Goal: Find specific page/section: Find specific page/section

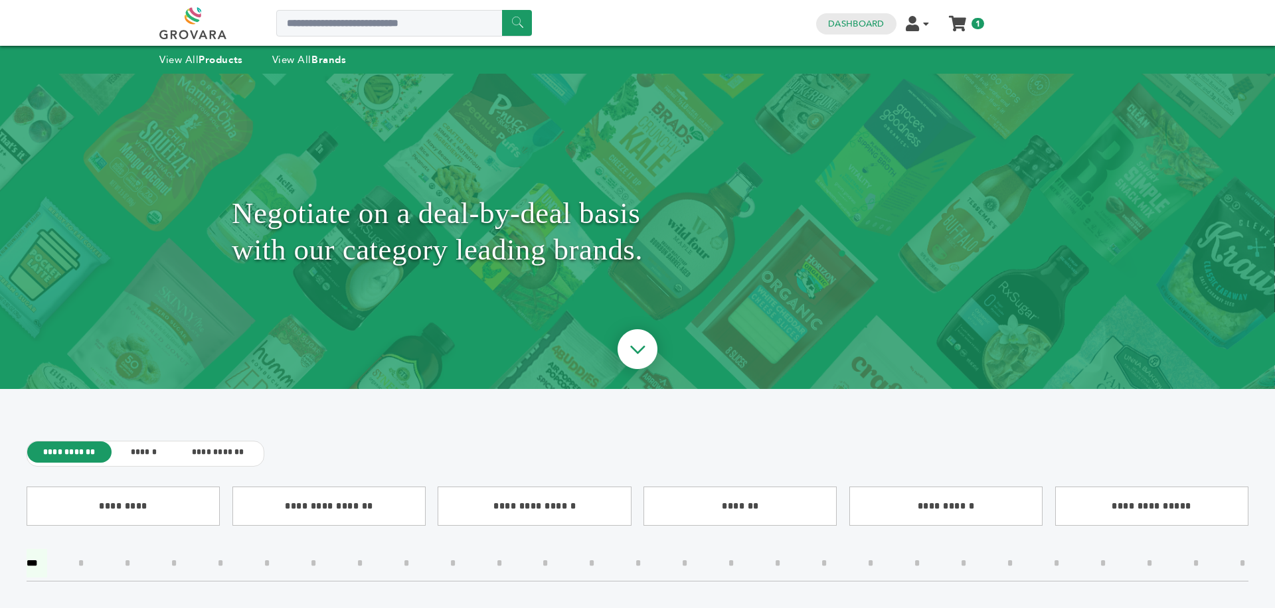
type input "********"
click at [515, 22] on input "******" at bounding box center [517, 23] width 30 height 26
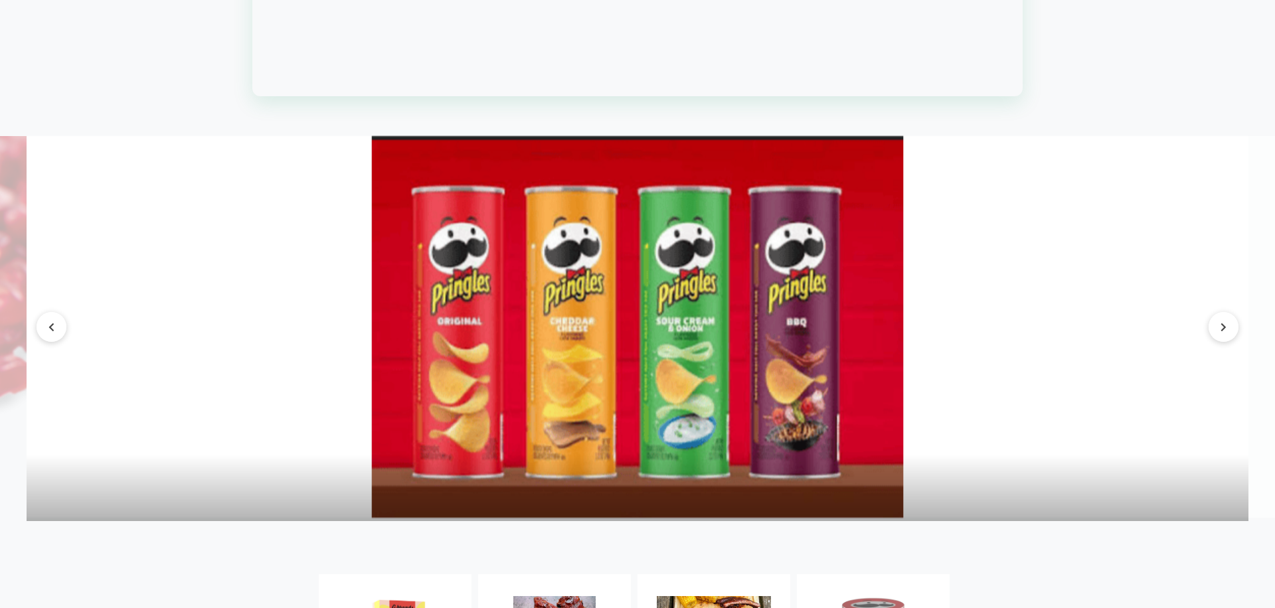
scroll to position [1939, 0]
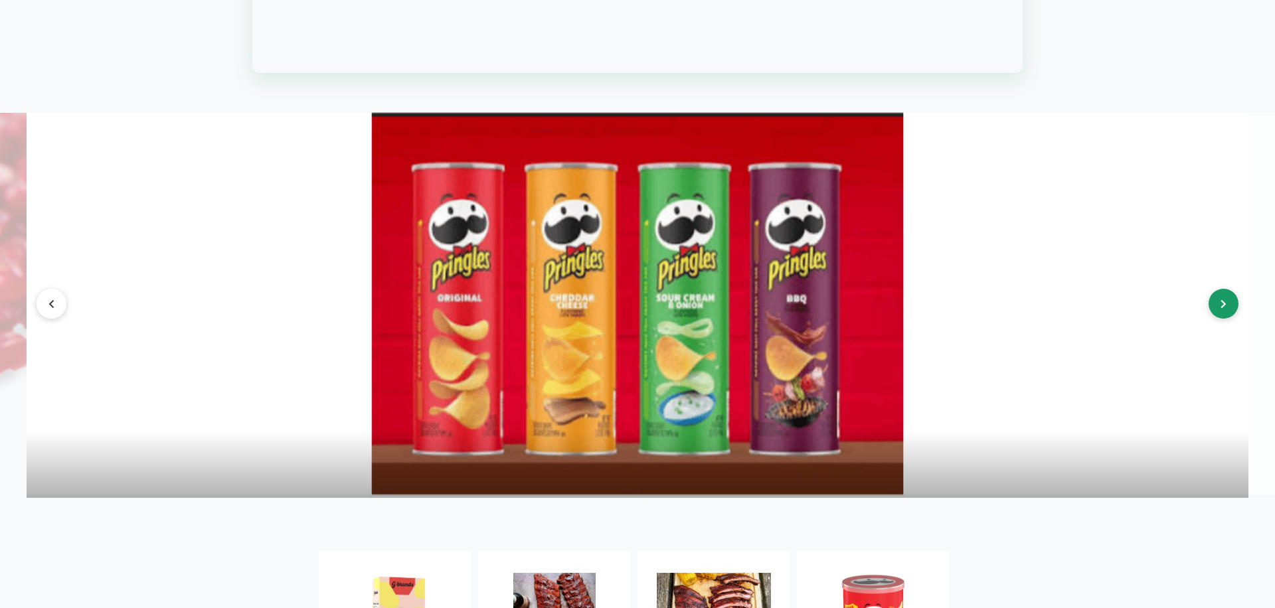
click at [1216, 319] on button at bounding box center [1223, 304] width 30 height 30
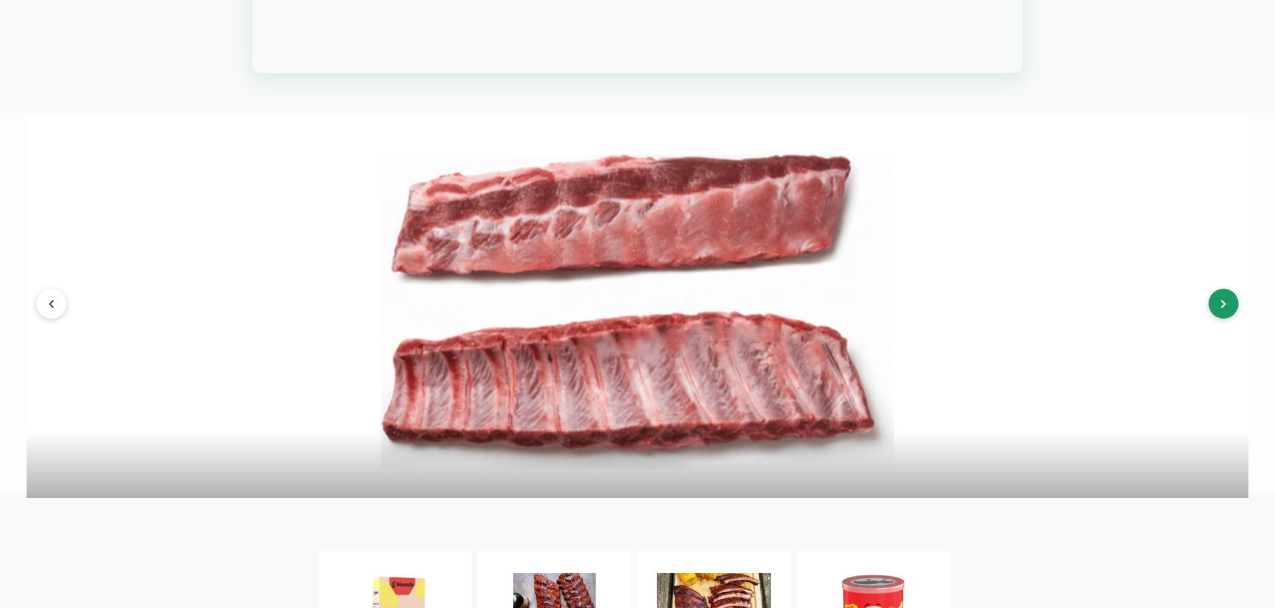
click at [1216, 319] on button at bounding box center [1223, 304] width 30 height 30
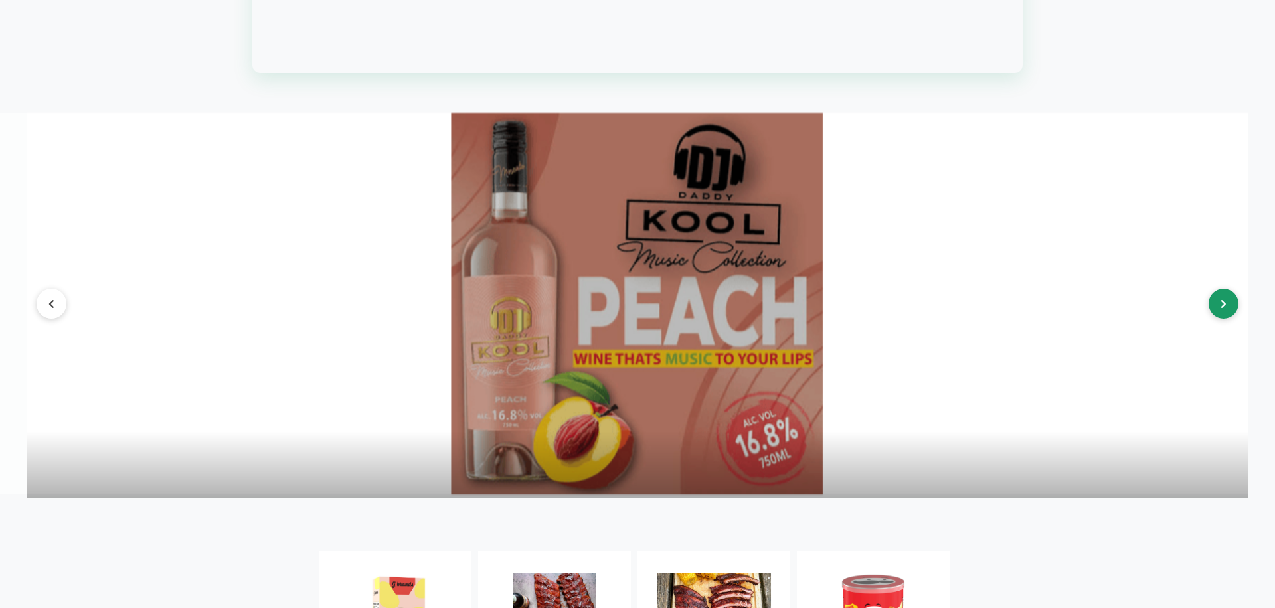
click at [1216, 319] on button at bounding box center [1223, 304] width 30 height 30
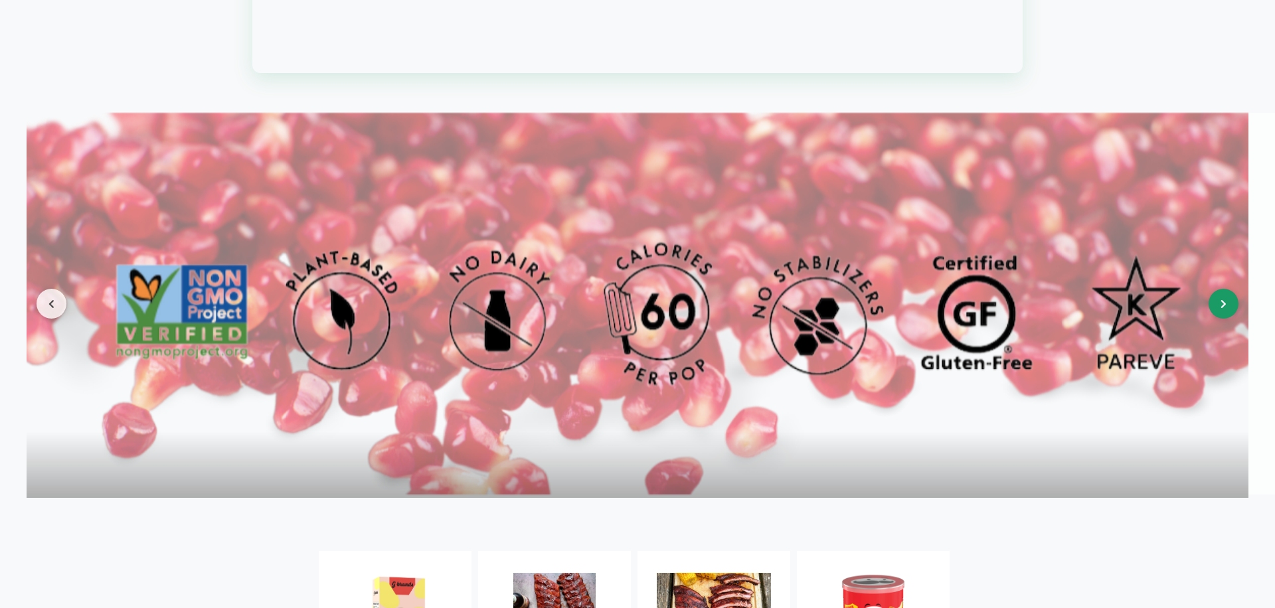
click at [1216, 319] on button at bounding box center [1223, 304] width 30 height 30
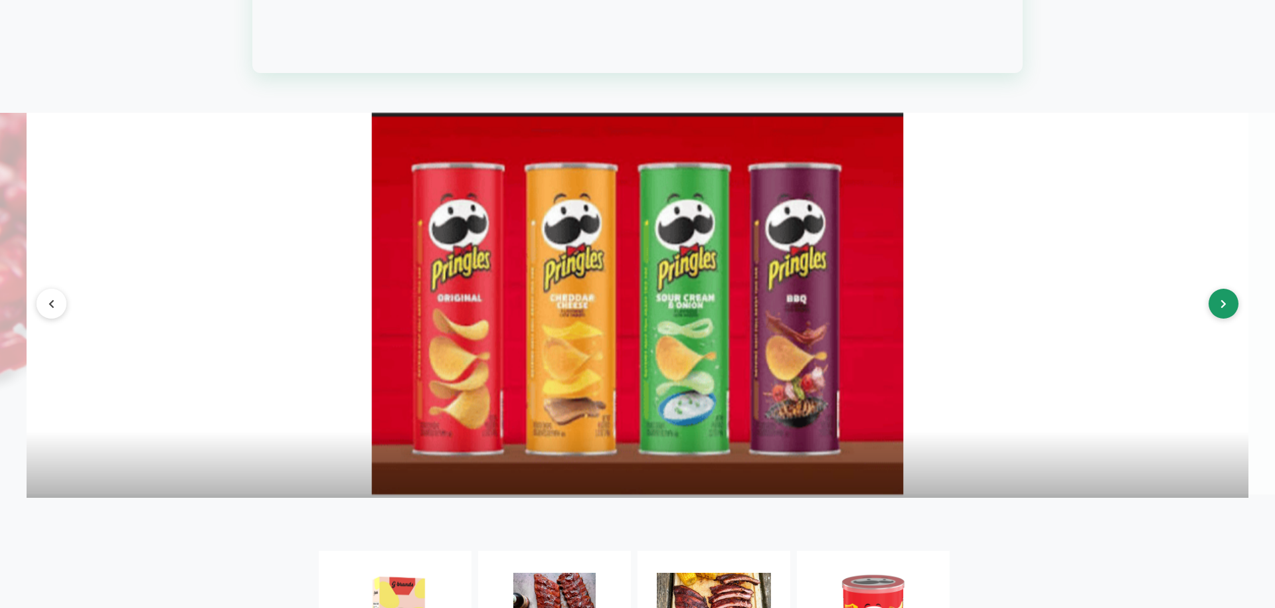
click at [1216, 319] on button at bounding box center [1223, 304] width 30 height 30
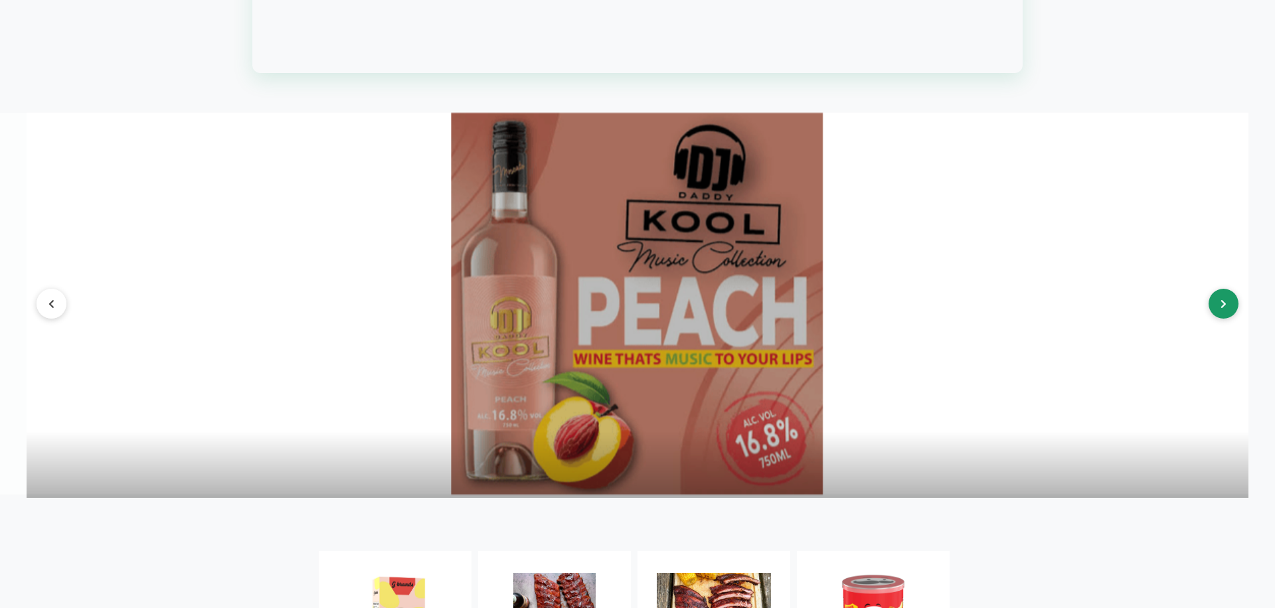
click at [1216, 319] on button at bounding box center [1223, 304] width 30 height 30
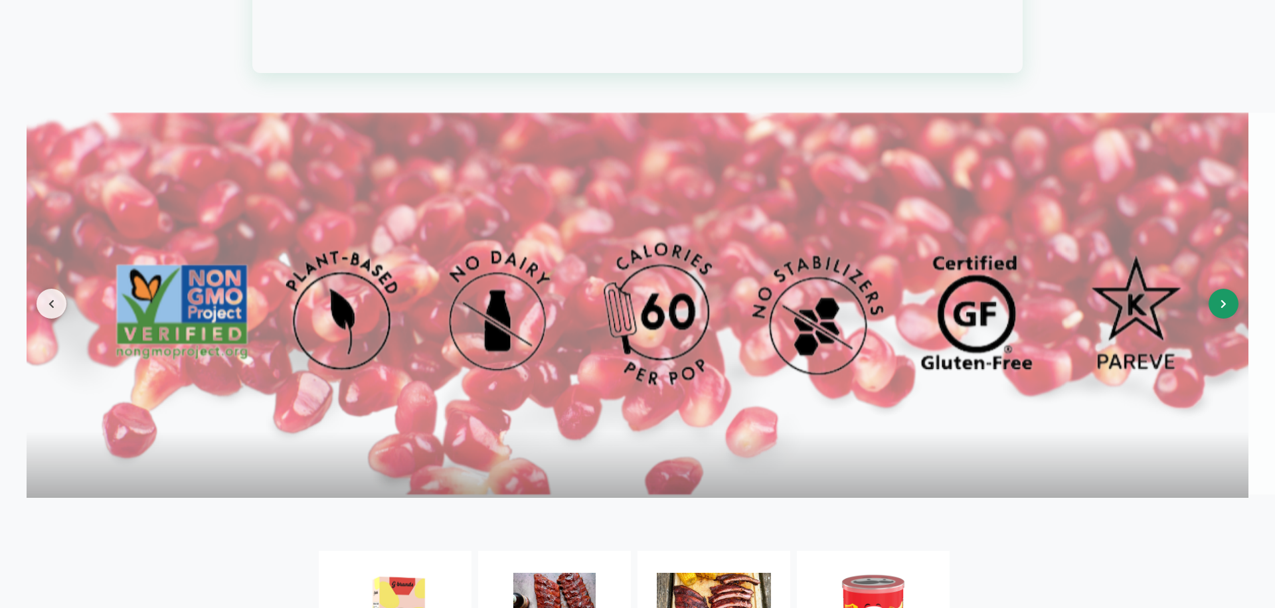
click at [1216, 319] on button at bounding box center [1223, 304] width 30 height 30
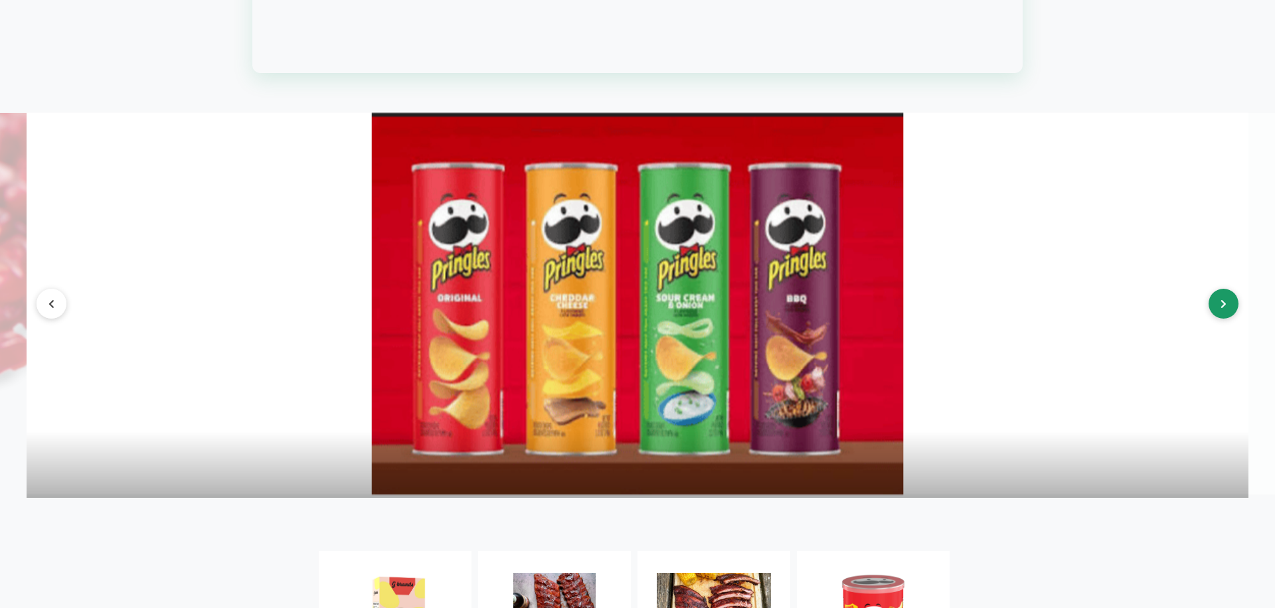
click at [1216, 319] on button at bounding box center [1223, 304] width 30 height 30
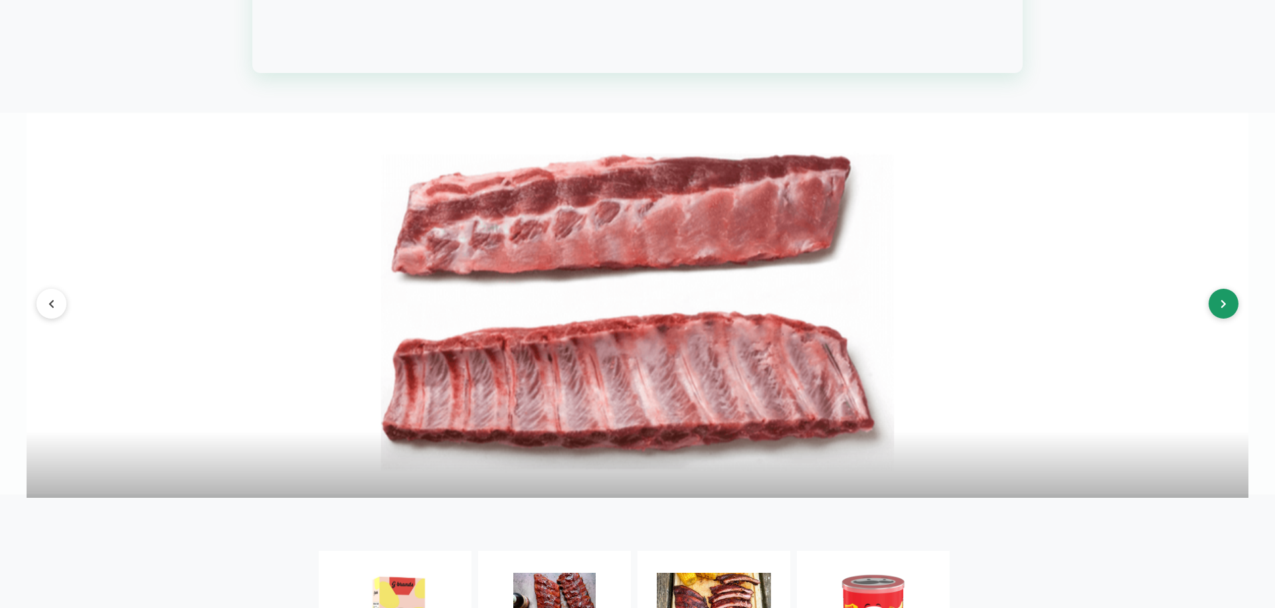
click at [1216, 319] on button at bounding box center [1223, 304] width 30 height 30
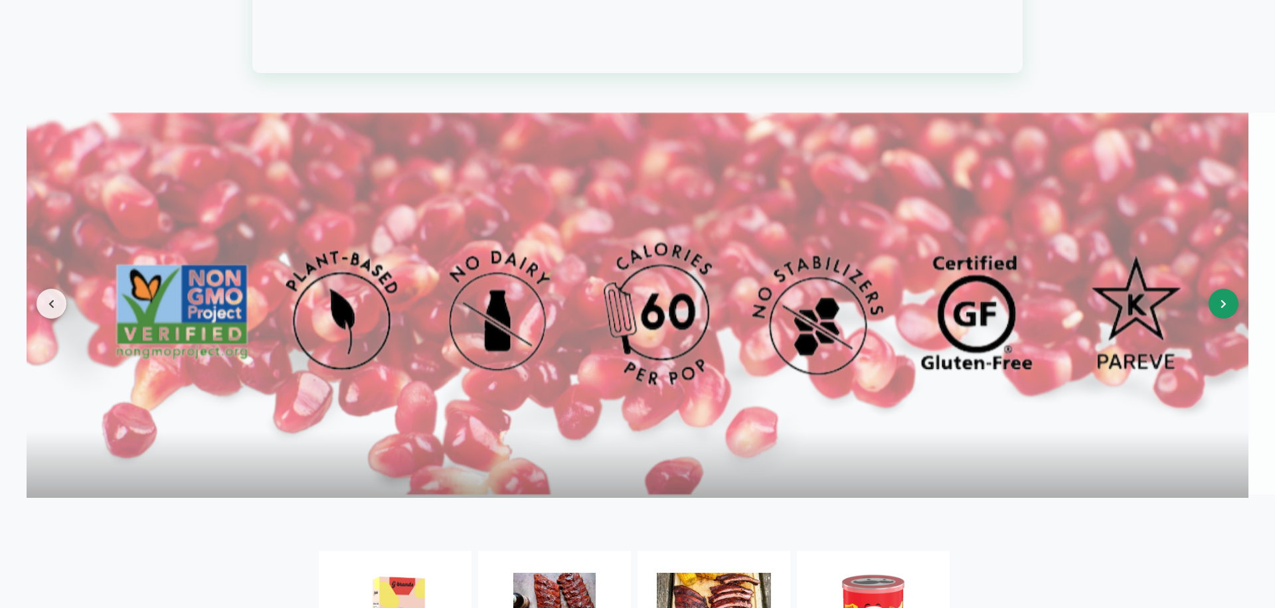
click at [1216, 319] on button at bounding box center [1223, 304] width 30 height 30
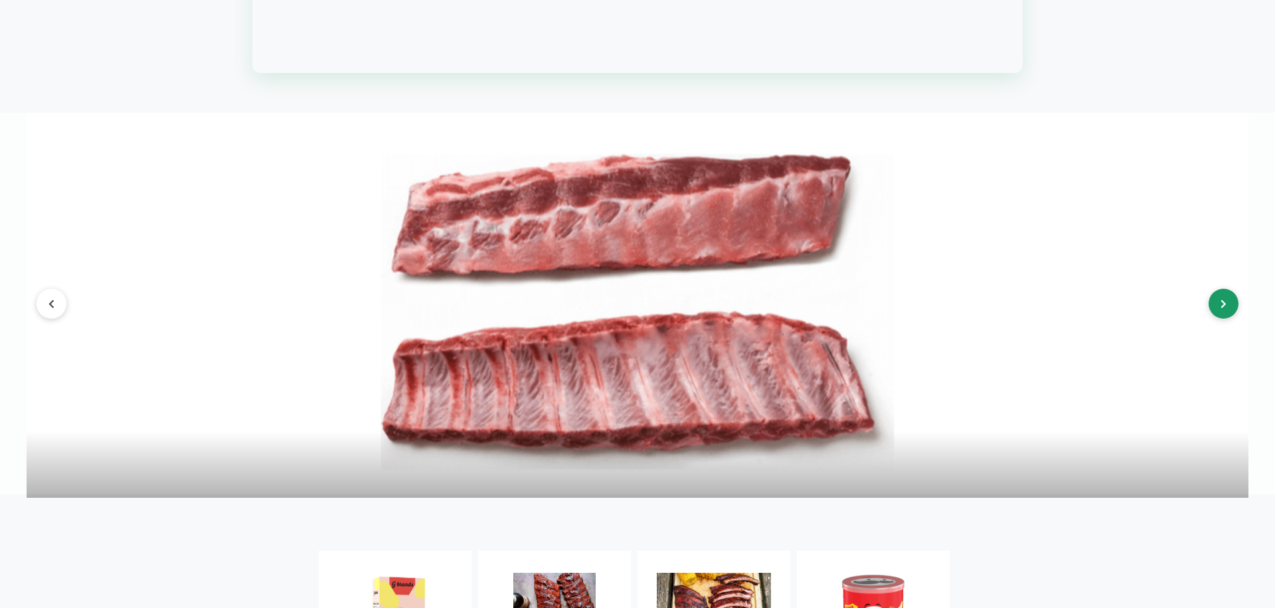
click at [1216, 319] on button at bounding box center [1223, 304] width 30 height 30
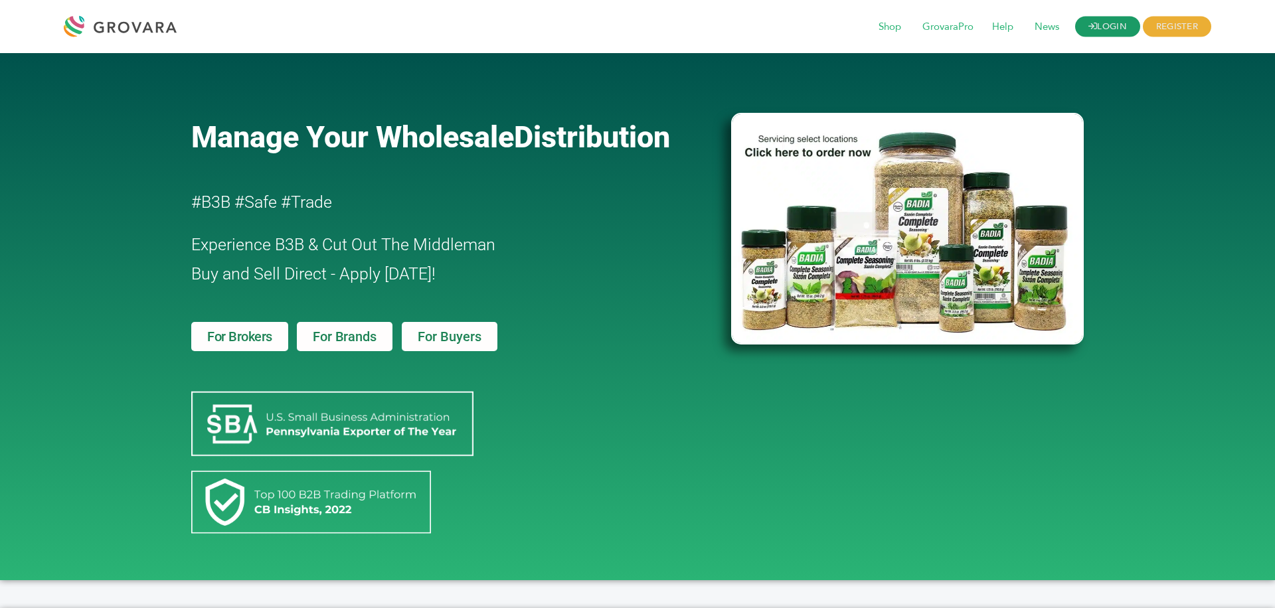
click at [1096, 34] on link "LOGIN" at bounding box center [1107, 27] width 65 height 21
